Goal: Task Accomplishment & Management: Use online tool/utility

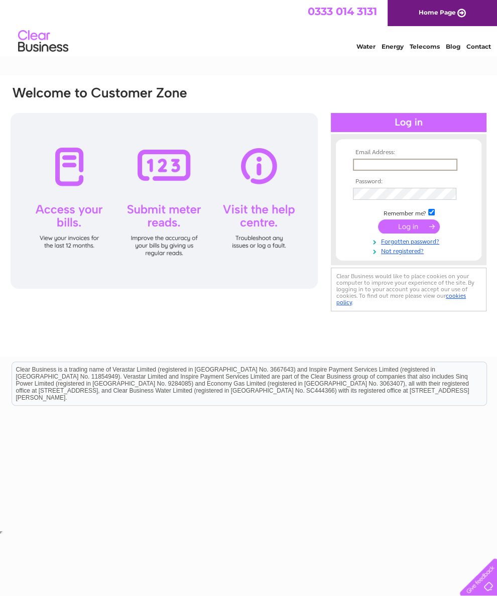
type input "kkflow@hotmail.co.uk"
click at [409, 230] on input "submit" at bounding box center [409, 226] width 62 height 14
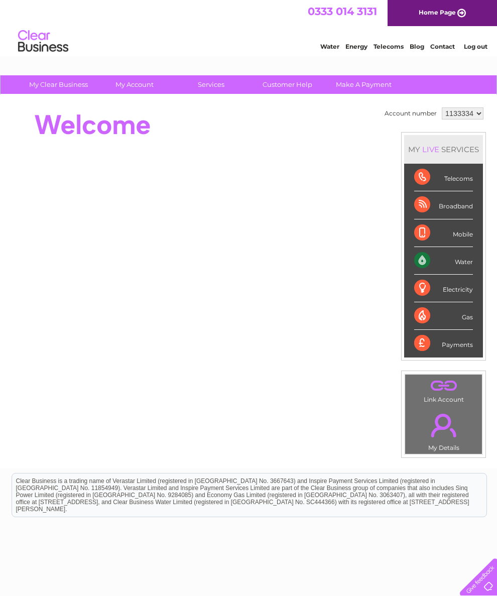
click at [464, 272] on div "Water" at bounding box center [443, 261] width 59 height 28
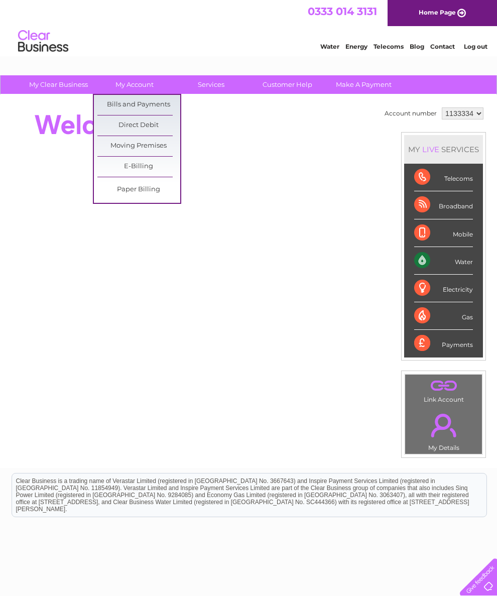
click at [164, 105] on link "Bills and Payments" at bounding box center [138, 105] width 83 height 20
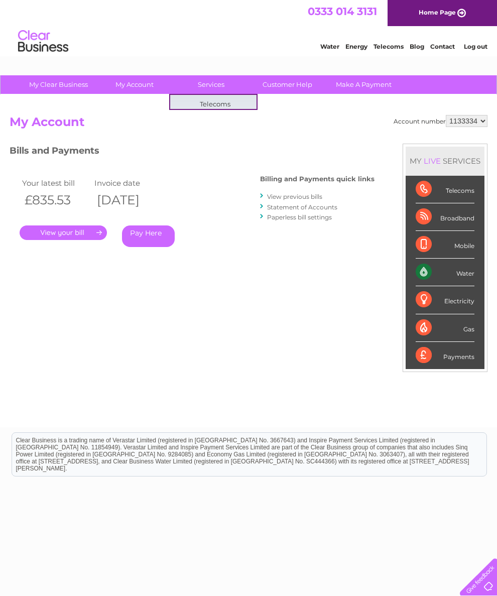
click at [300, 84] on link "Customer Help" at bounding box center [287, 84] width 83 height 19
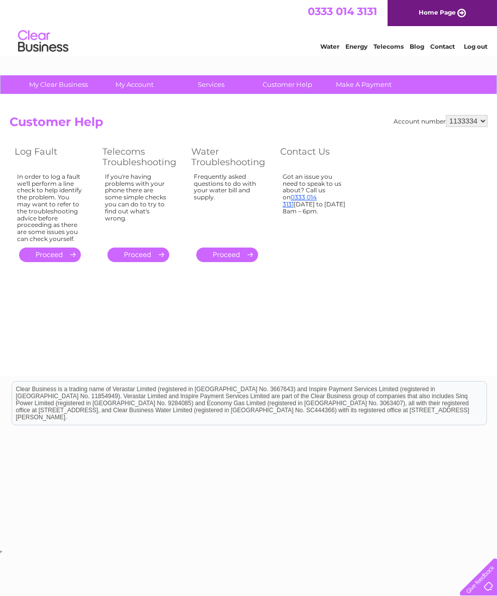
click at [320, 44] on link "Water" at bounding box center [329, 47] width 19 height 8
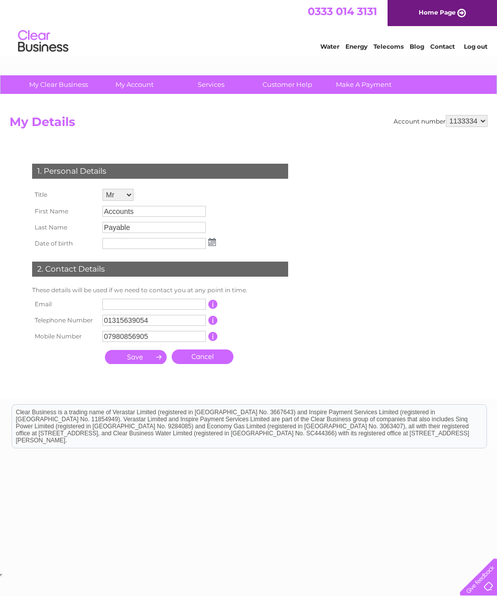
click at [464, 122] on select "1133334" at bounding box center [467, 121] width 42 height 12
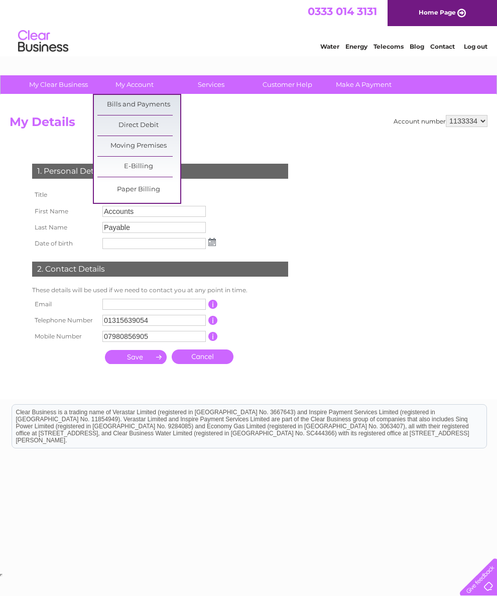
click at [435, 7] on link "Home Page" at bounding box center [442, 13] width 109 height 26
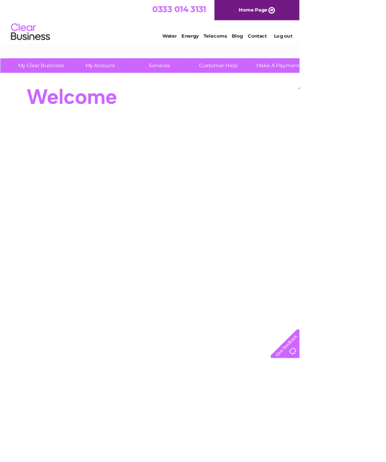
click at [342, 12] on link "Home Page" at bounding box center [330, 13] width 109 height 26
click at [295, 84] on link "Customer Help" at bounding box center [281, 84] width 83 height 19
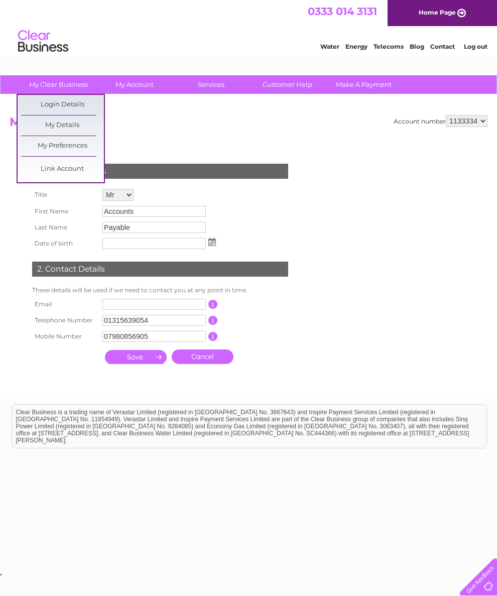
click at [92, 128] on link "My Details" at bounding box center [62, 125] width 83 height 20
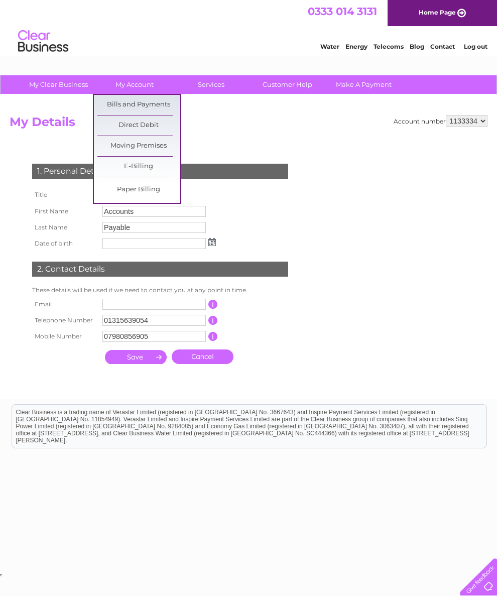
click at [152, 107] on link "Bills and Payments" at bounding box center [138, 105] width 83 height 20
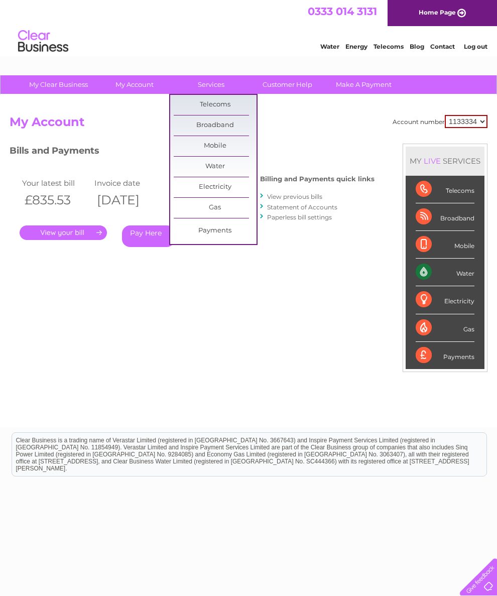
click at [294, 91] on link "Customer Help" at bounding box center [287, 84] width 83 height 19
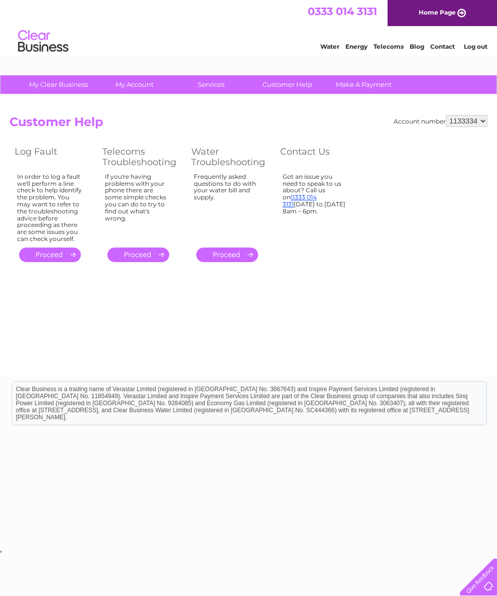
click at [430, 11] on link "Home Page" at bounding box center [442, 13] width 109 height 26
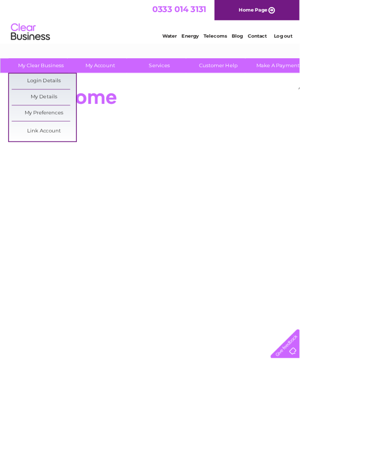
click at [42, 119] on link "My Details" at bounding box center [56, 125] width 83 height 20
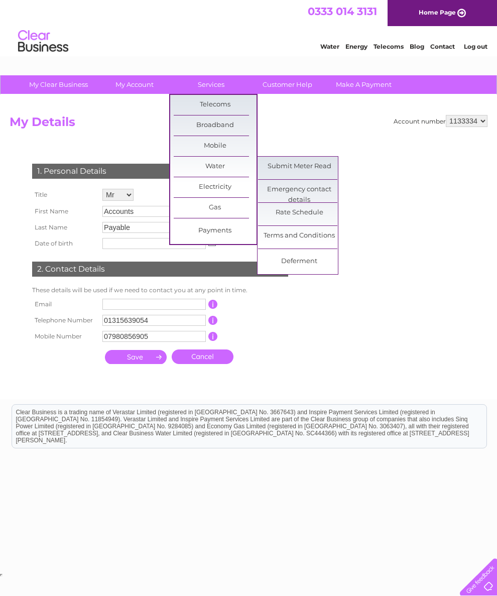
click at [313, 164] on link "Submit Meter Read" at bounding box center [299, 167] width 83 height 20
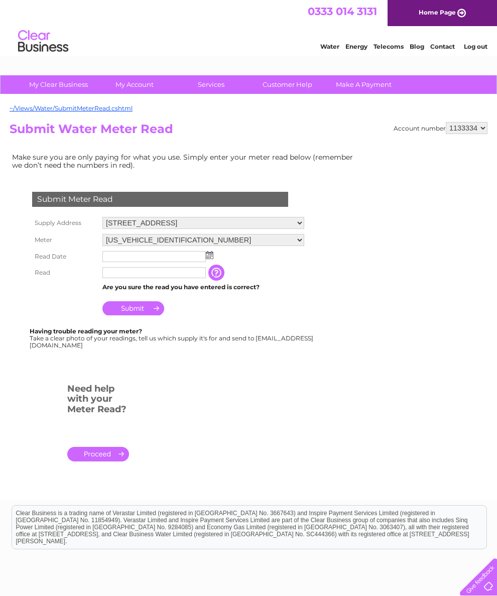
click at [212, 256] on img at bounding box center [210, 255] width 8 height 8
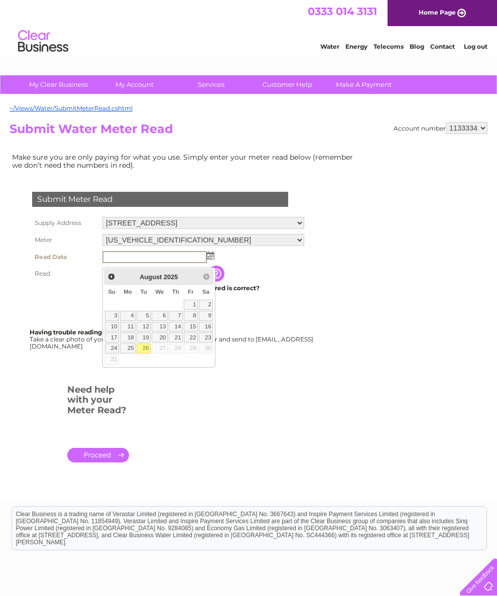
click at [144, 353] on link "26" at bounding box center [144, 348] width 14 height 10
type input "2025/08/26"
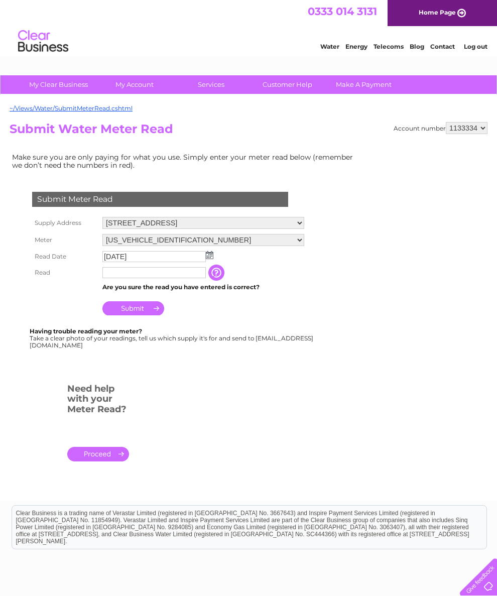
click at [174, 278] on input "text" at bounding box center [153, 272] width 103 height 11
type input "4"
click at [221, 277] on input "button" at bounding box center [218, 273] width 18 height 16
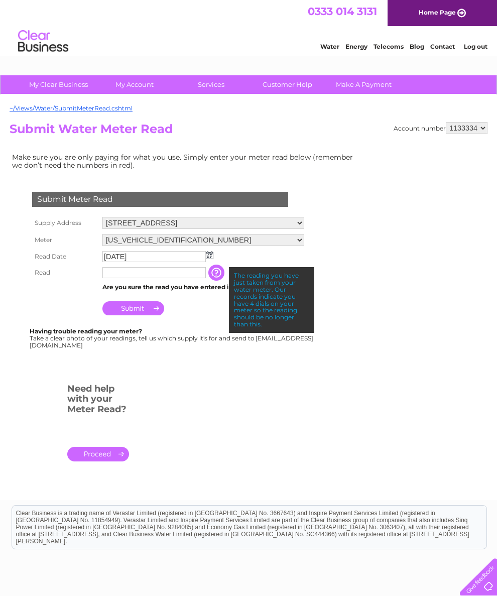
click at [349, 293] on form "Submit Meter Read Supply Address 45-46 South Bridge, Edinburgh, Midlothian, EH1…" at bounding box center [185, 331] width 351 height 318
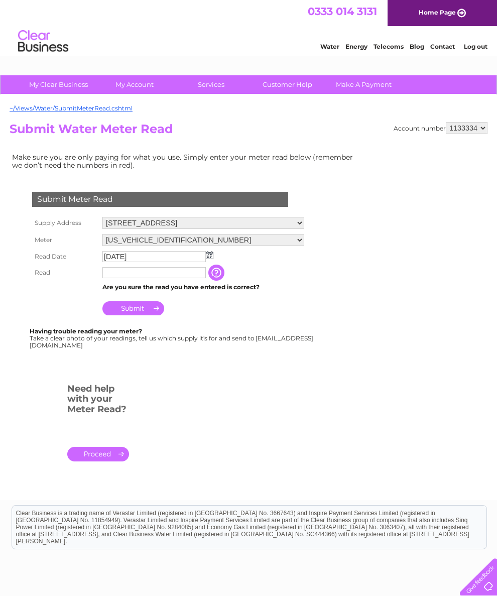
click at [182, 278] on input "text" at bounding box center [153, 272] width 103 height 11
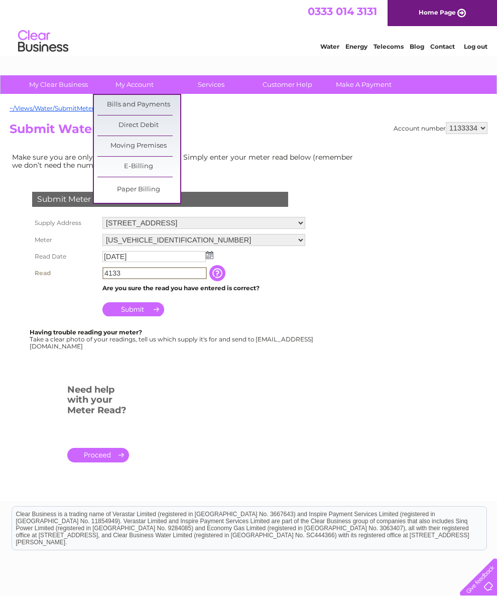
type input "4133"
click at [154, 103] on link "Bills and Payments" at bounding box center [138, 105] width 83 height 20
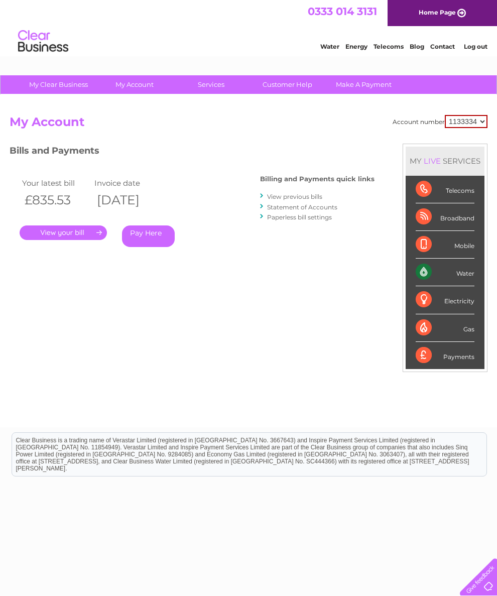
click at [66, 230] on link "." at bounding box center [63, 232] width 87 height 15
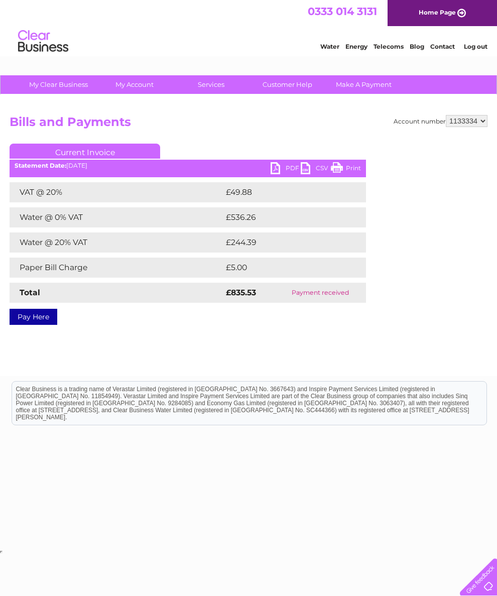
click at [281, 166] on link "PDF" at bounding box center [286, 169] width 30 height 15
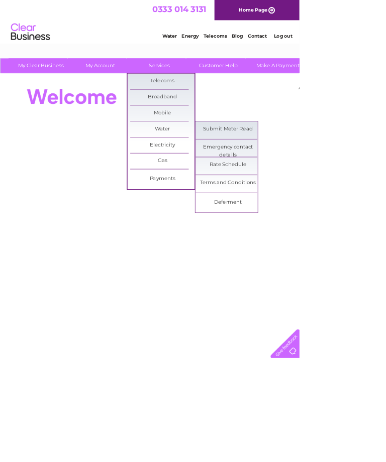
click at [309, 166] on link "Submit Meter Read" at bounding box center [293, 167] width 83 height 20
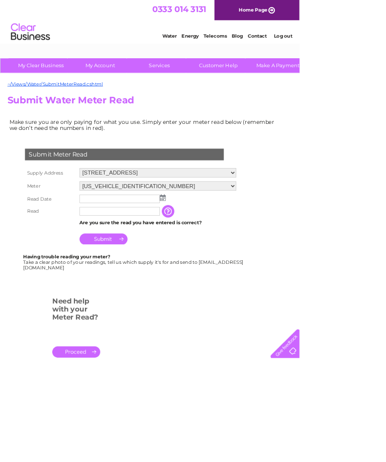
click at [211, 253] on img at bounding box center [210, 255] width 8 height 8
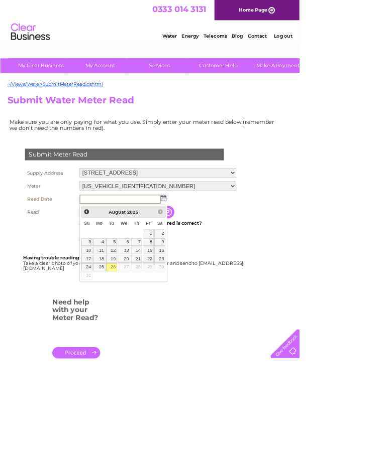
click at [147, 345] on link "26" at bounding box center [144, 345] width 14 height 10
type input "2025/08/26"
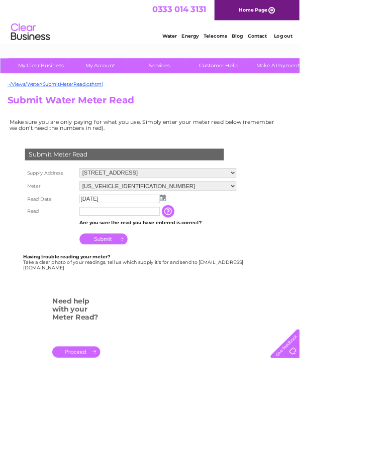
click at [169, 276] on input "text" at bounding box center [153, 272] width 103 height 11
type input "4133"
click at [146, 308] on input "Submit" at bounding box center [133, 309] width 62 height 14
